Goal: Task Accomplishment & Management: Use online tool/utility

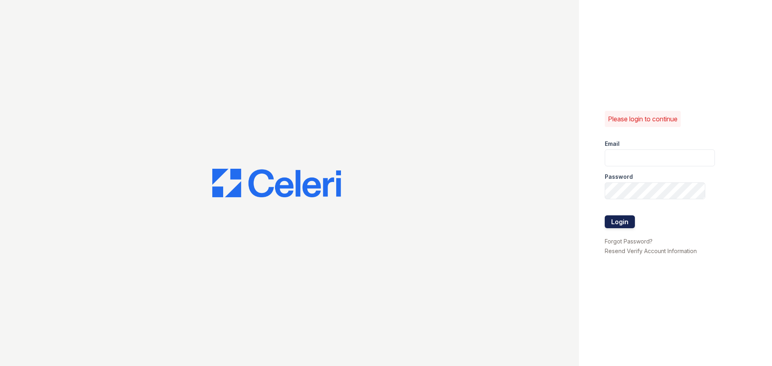
type input "[EMAIL_ADDRESS][DOMAIN_NAME]"
click at [609, 220] on button "Login" at bounding box center [620, 222] width 30 height 13
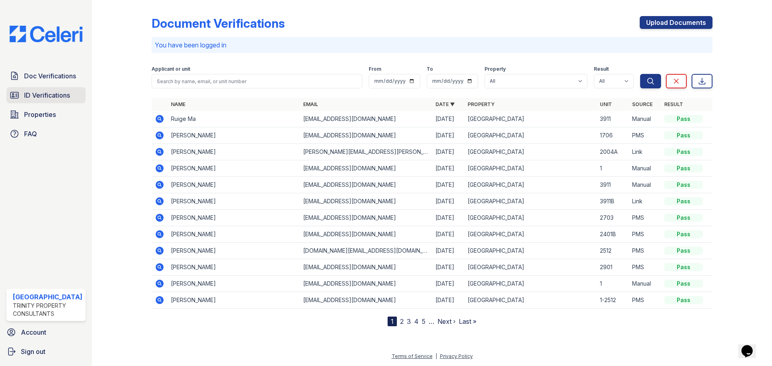
click at [29, 100] on span "ID Verifications" at bounding box center [47, 95] width 46 height 10
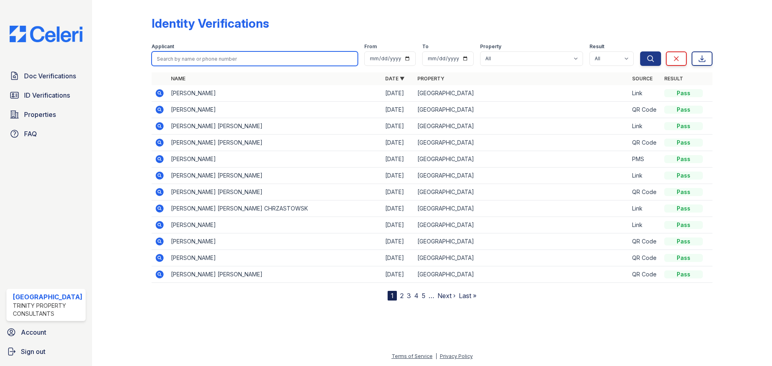
click at [202, 63] on input "search" at bounding box center [255, 58] width 206 height 14
type input "indrani"
click at [640, 51] on button "Search" at bounding box center [650, 58] width 21 height 14
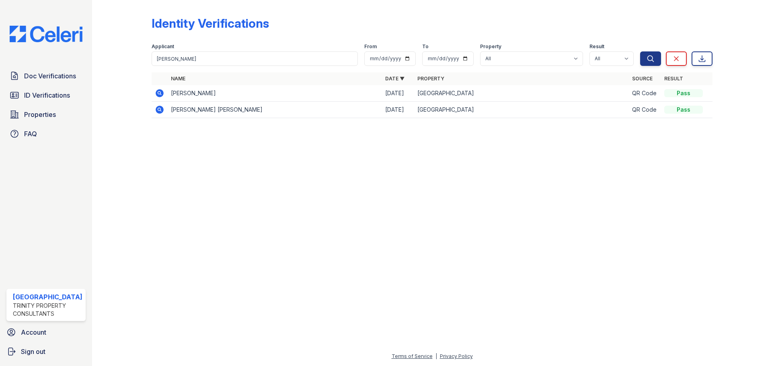
click at [159, 110] on icon at bounding box center [159, 109] width 2 height 2
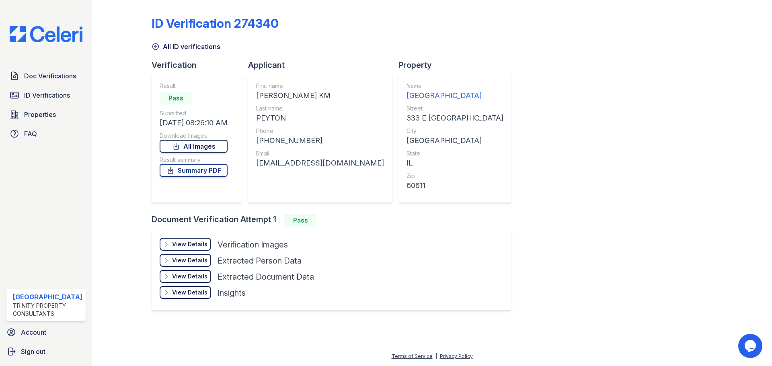
click at [228, 144] on link "All Images" at bounding box center [194, 146] width 68 height 13
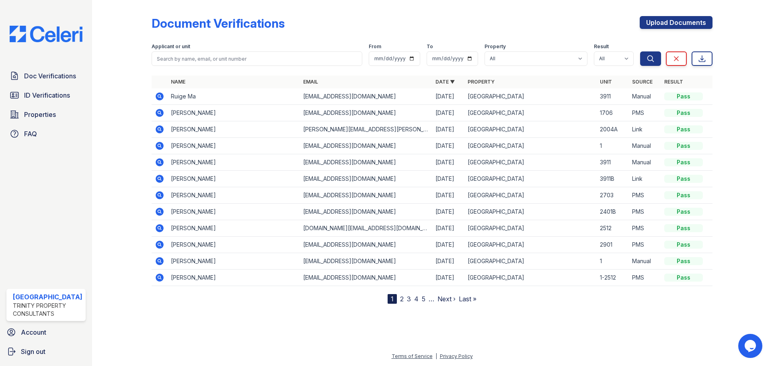
click at [157, 109] on icon at bounding box center [160, 113] width 10 height 10
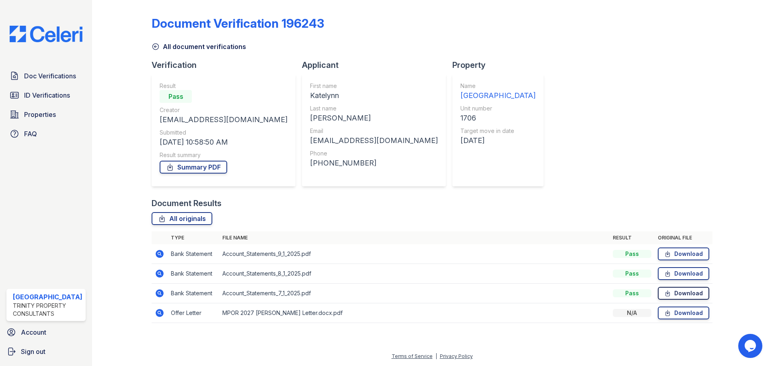
click at [668, 291] on icon at bounding box center [667, 293] width 7 height 8
click at [681, 271] on link "Download" at bounding box center [683, 273] width 51 height 13
click at [691, 250] on link "Download" at bounding box center [683, 254] width 51 height 13
